Goal: Task Accomplishment & Management: Complete application form

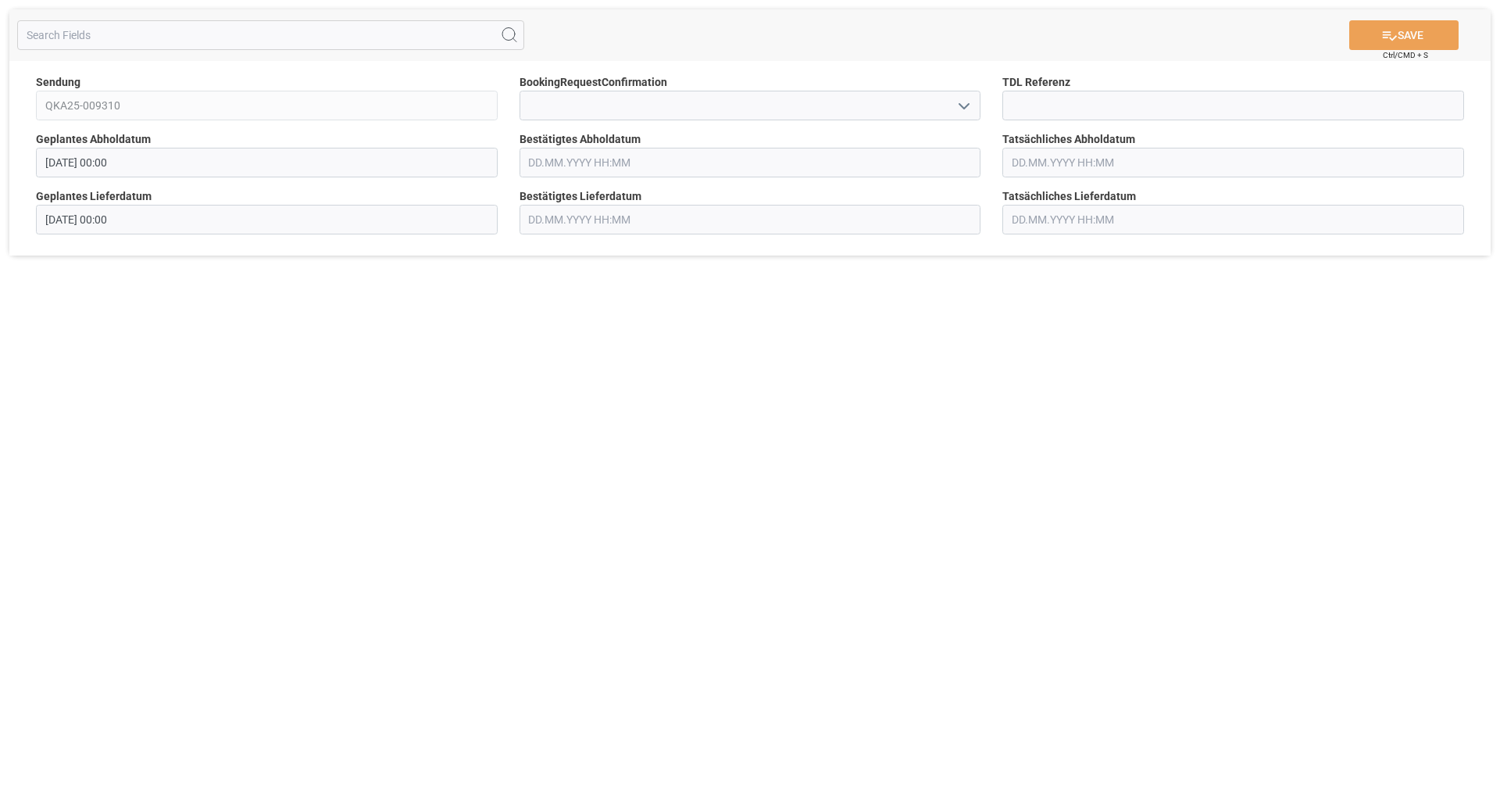
click at [962, 105] on icon "open menu" at bounding box center [963, 106] width 19 height 19
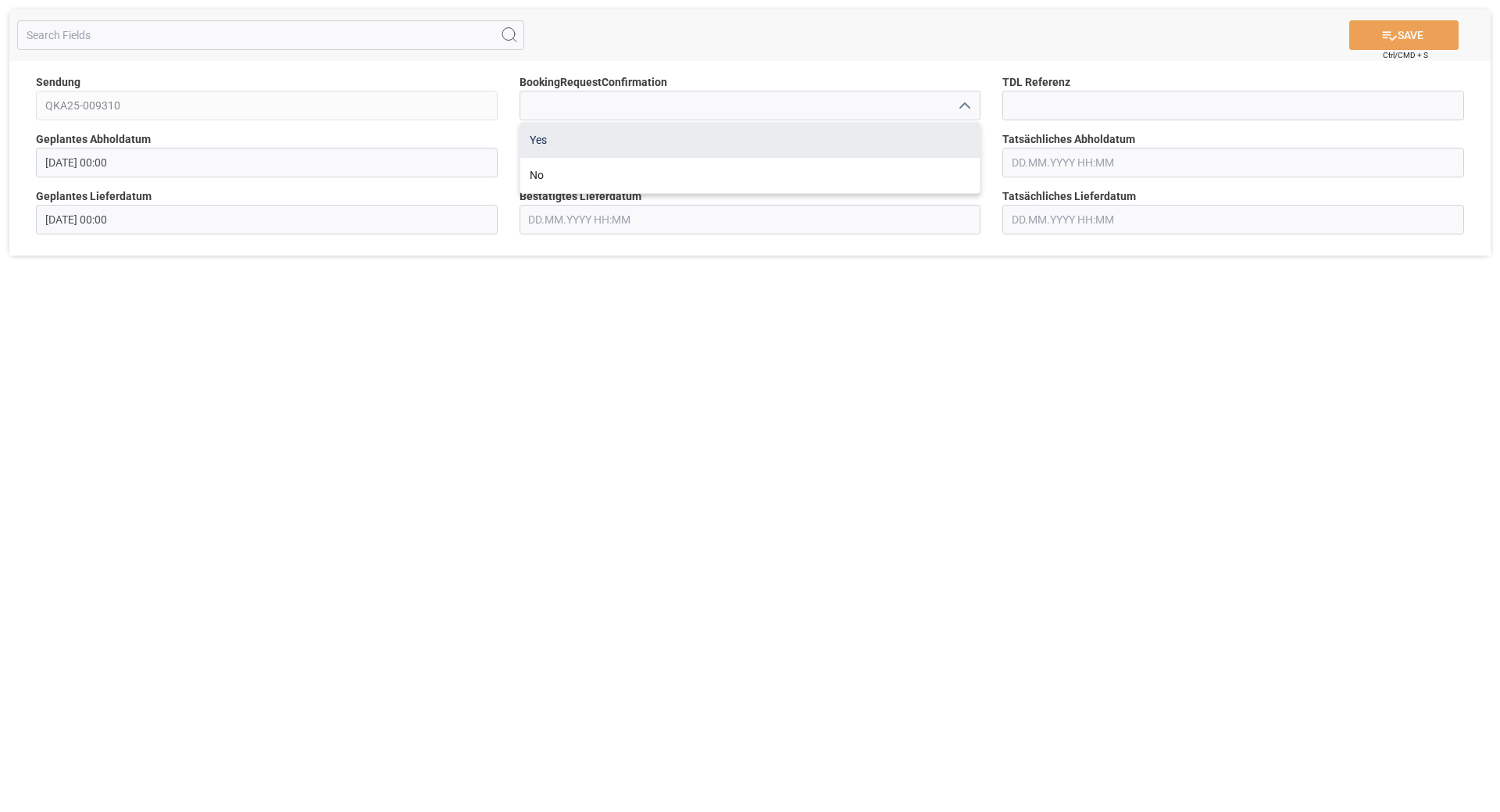
click at [786, 147] on div "Yes" at bounding box center [750, 140] width 460 height 35
type input "Yes"
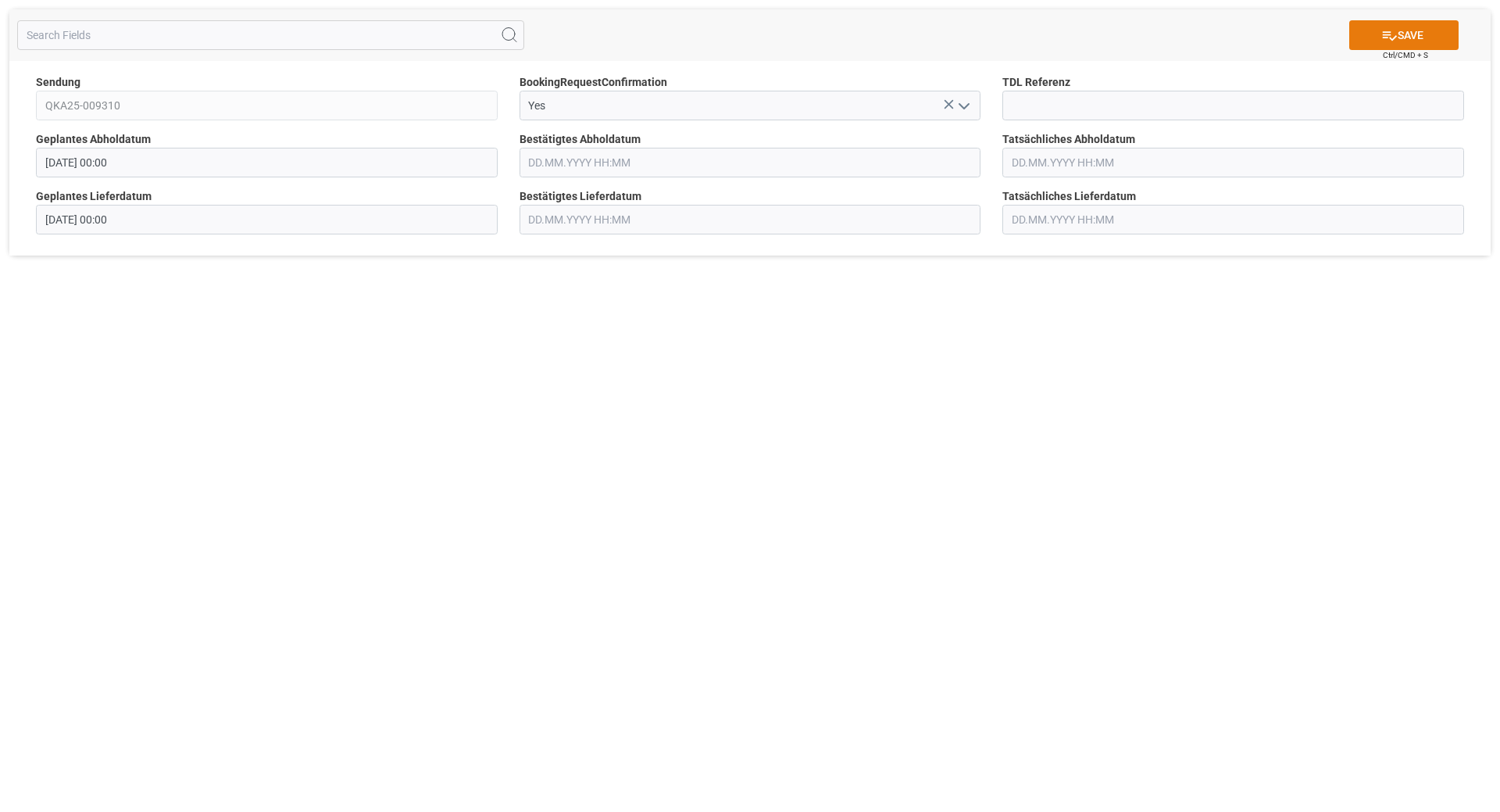
click at [1393, 30] on icon at bounding box center [1389, 35] width 17 height 17
click at [847, 118] on input "Yes" at bounding box center [750, 105] width 462 height 29
click at [879, 110] on input at bounding box center [750, 105] width 462 height 29
click at [950, 115] on input at bounding box center [750, 105] width 462 height 29
click at [962, 107] on icon "open menu" at bounding box center [963, 106] width 19 height 19
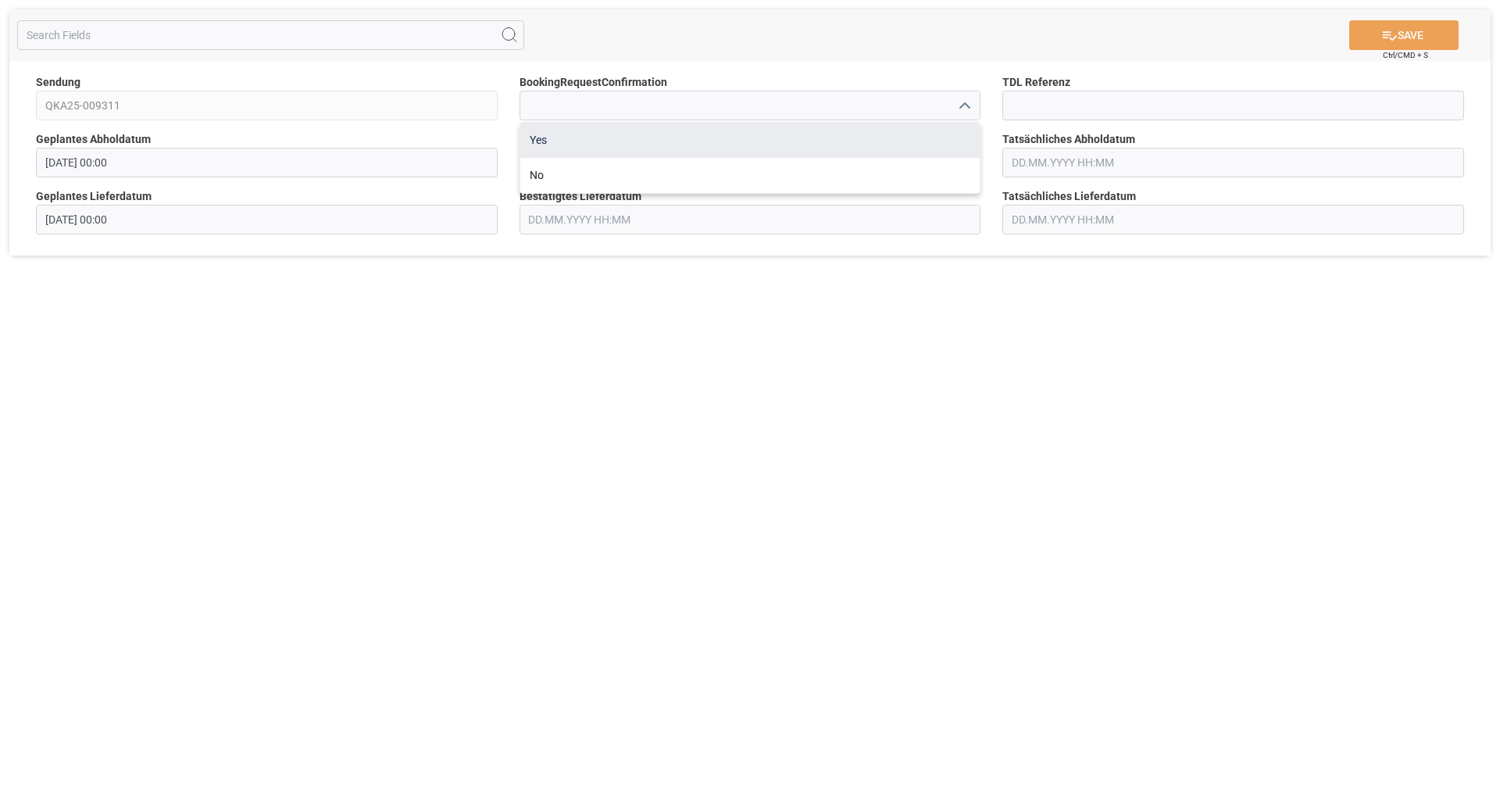
click at [861, 147] on div "Yes" at bounding box center [750, 140] width 460 height 35
type input "Yes"
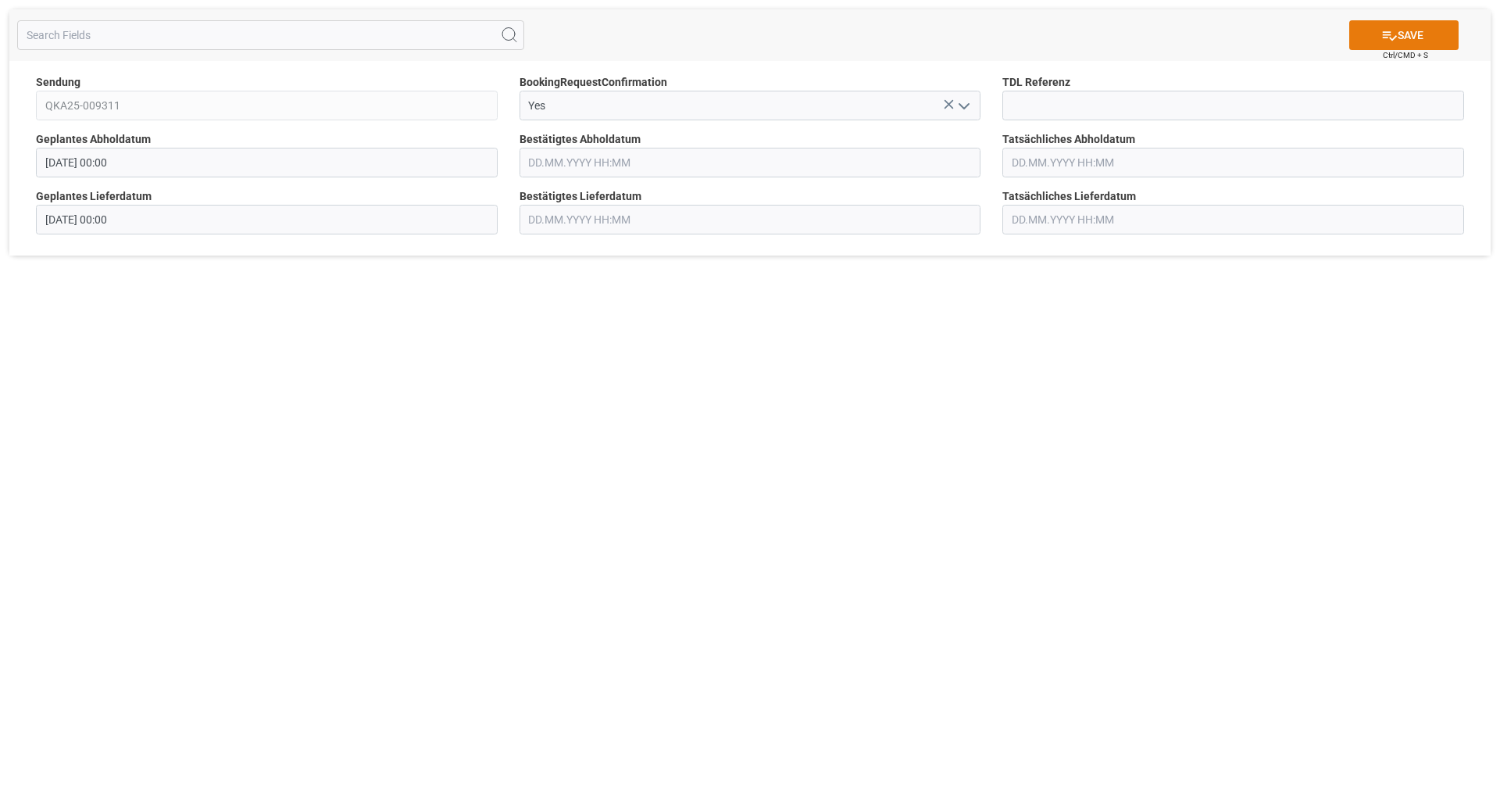
click at [1434, 37] on button "SAVE" at bounding box center [1405, 35] width 110 height 29
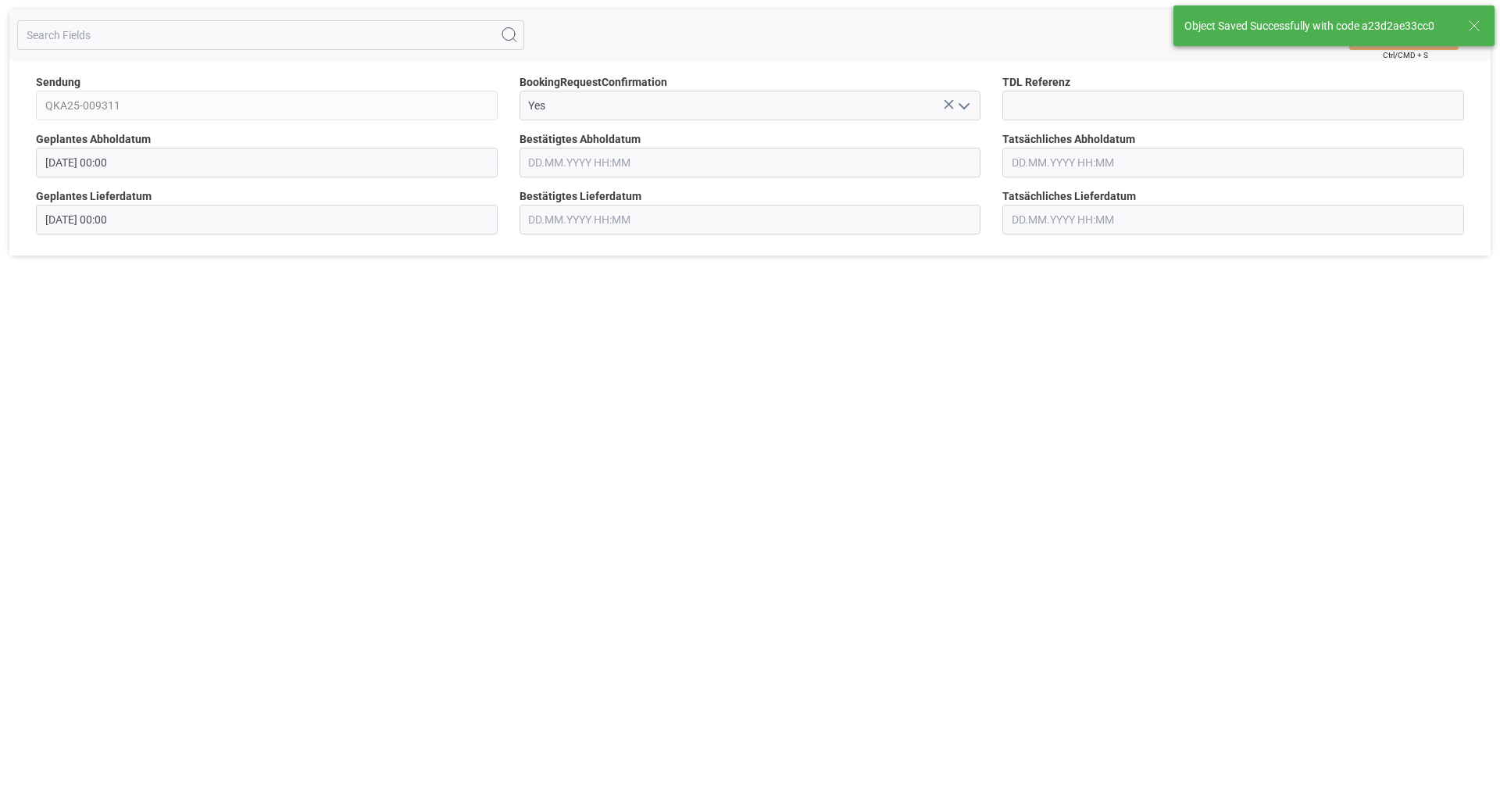
drag, startPoint x: 584, startPoint y: 436, endPoint x: 67, endPoint y: 343, distance: 525.3
click at [570, 435] on div "SAVE Ctrl/CMD + S Sendung QKA25-009311 BookingRequestConfirmation Yes TDL Refer…" at bounding box center [750, 406] width 1500 height 812
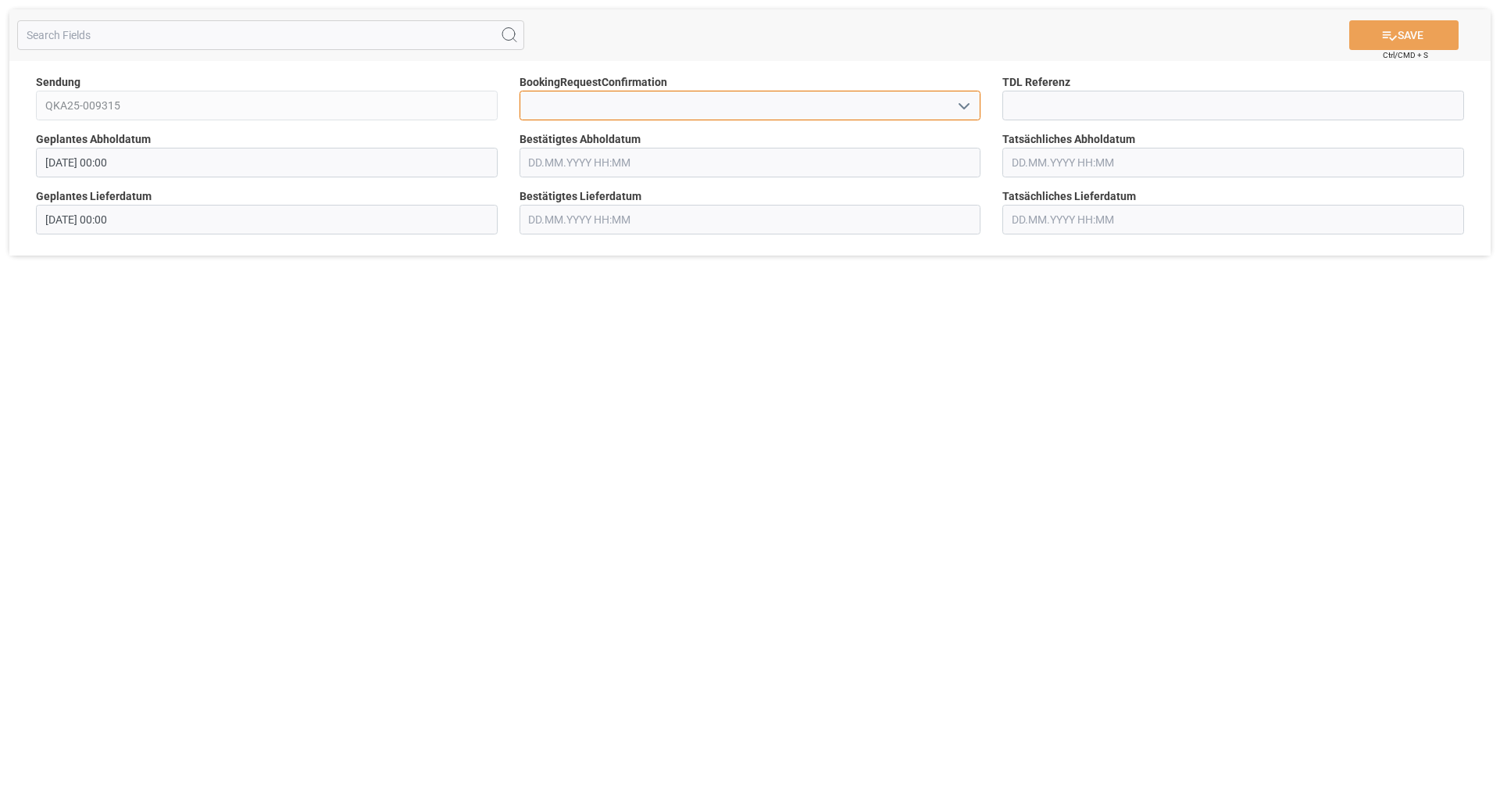
drag, startPoint x: 696, startPoint y: 106, endPoint x: 786, endPoint y: 105, distance: 90.0
click at [701, 106] on input at bounding box center [750, 105] width 462 height 29
click at [961, 112] on icon "open menu" at bounding box center [963, 106] width 19 height 19
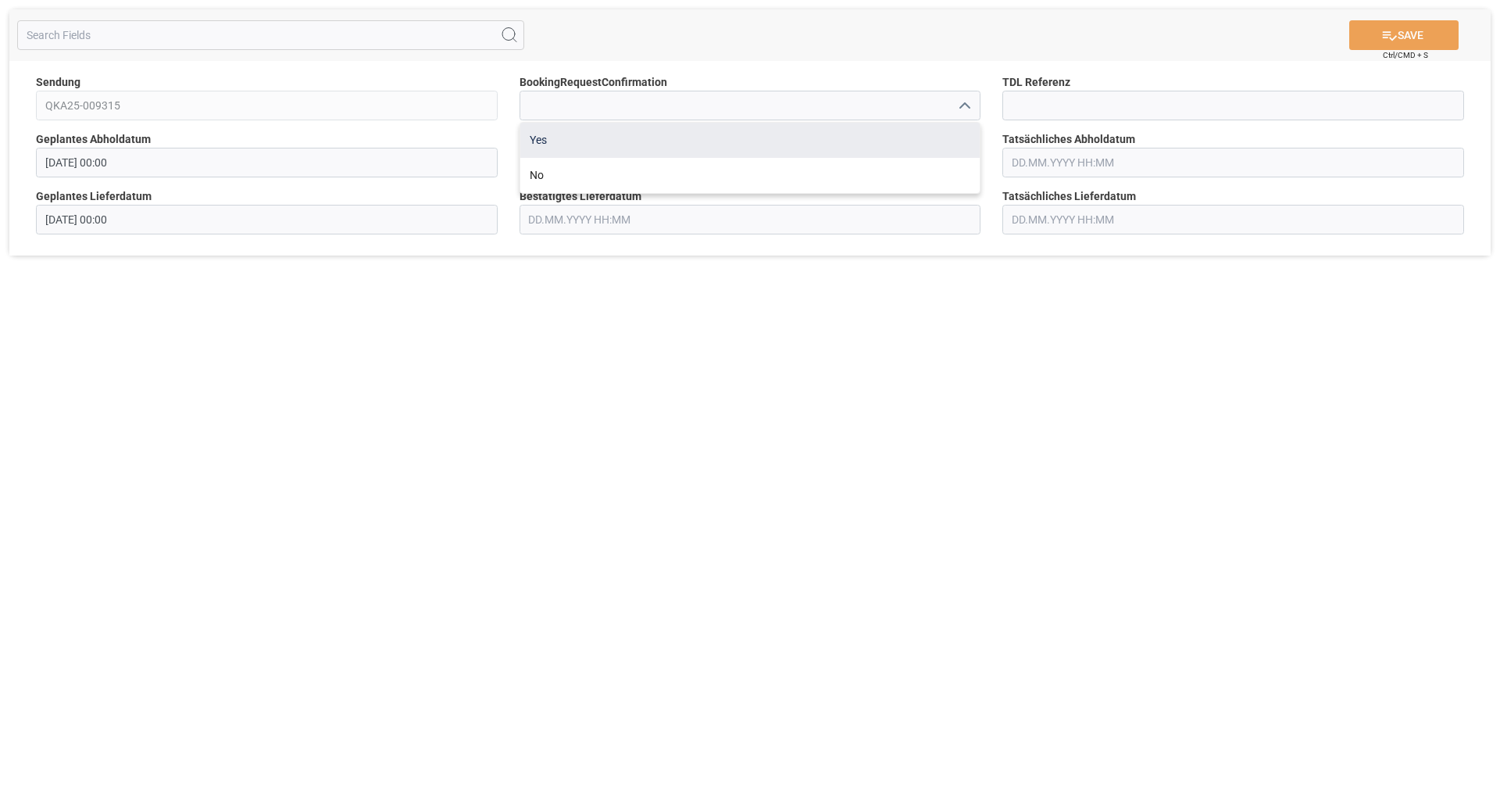
click at [905, 135] on div "Yes" at bounding box center [750, 140] width 460 height 35
type input "Yes"
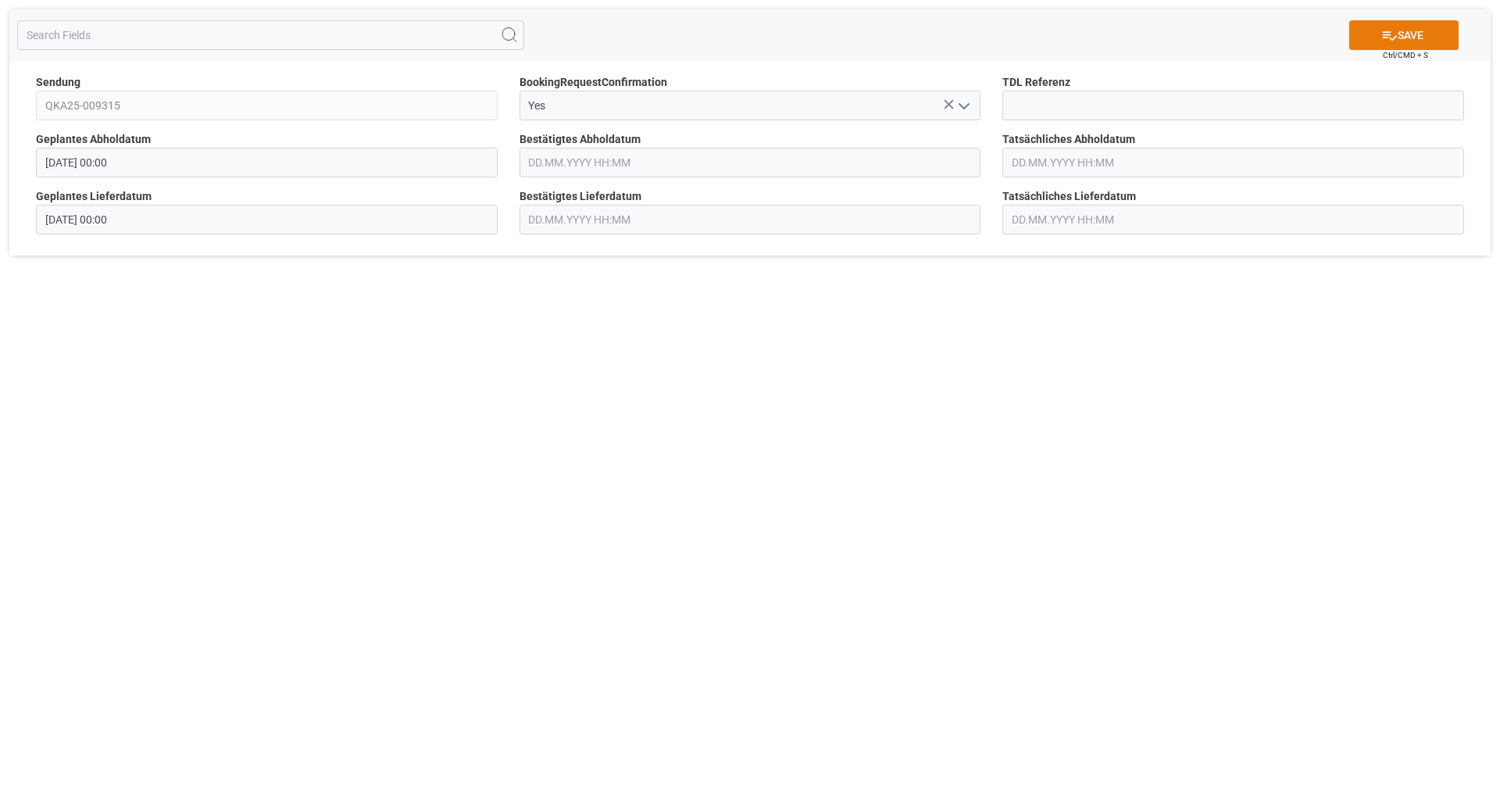
click at [1404, 35] on button "SAVE" at bounding box center [1405, 35] width 110 height 29
